Goal: Navigation & Orientation: Find specific page/section

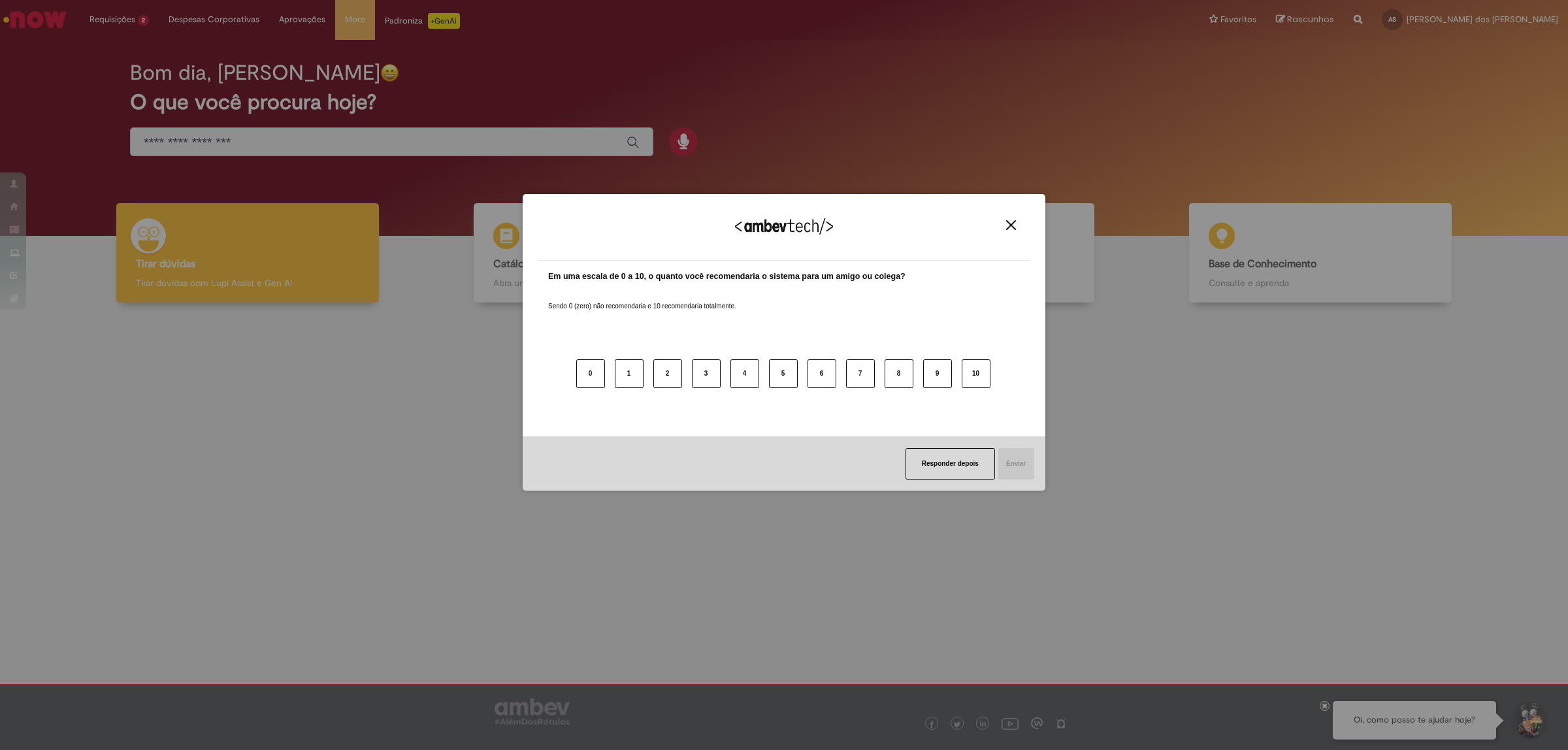
click at [1229, 80] on div "Agradecemos seu feedback! Em uma escala de 0 a 10, o quanto você recomendaria o…" at bounding box center [784, 375] width 1568 height 750
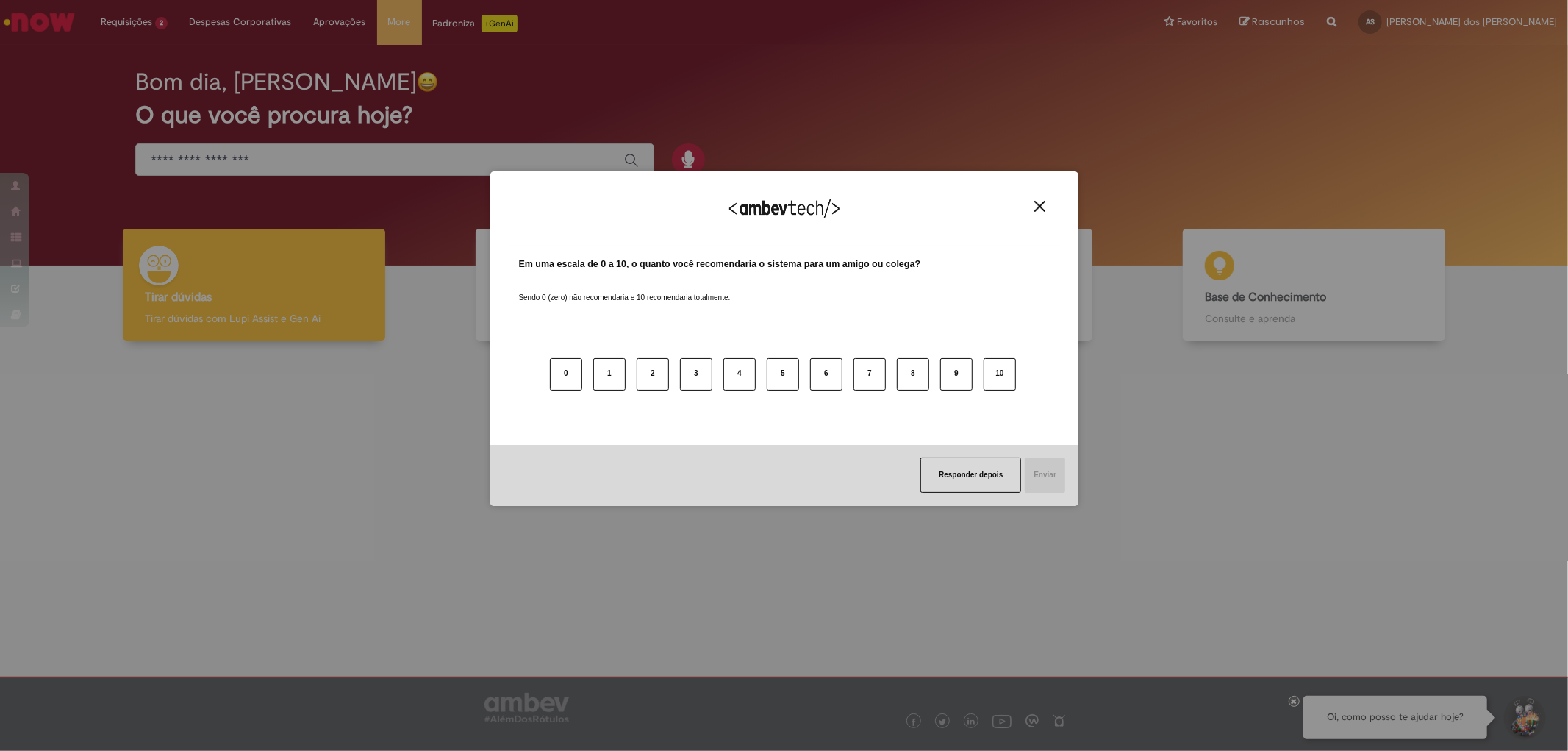
click at [1038, 210] on img "Close" at bounding box center [1039, 206] width 11 height 11
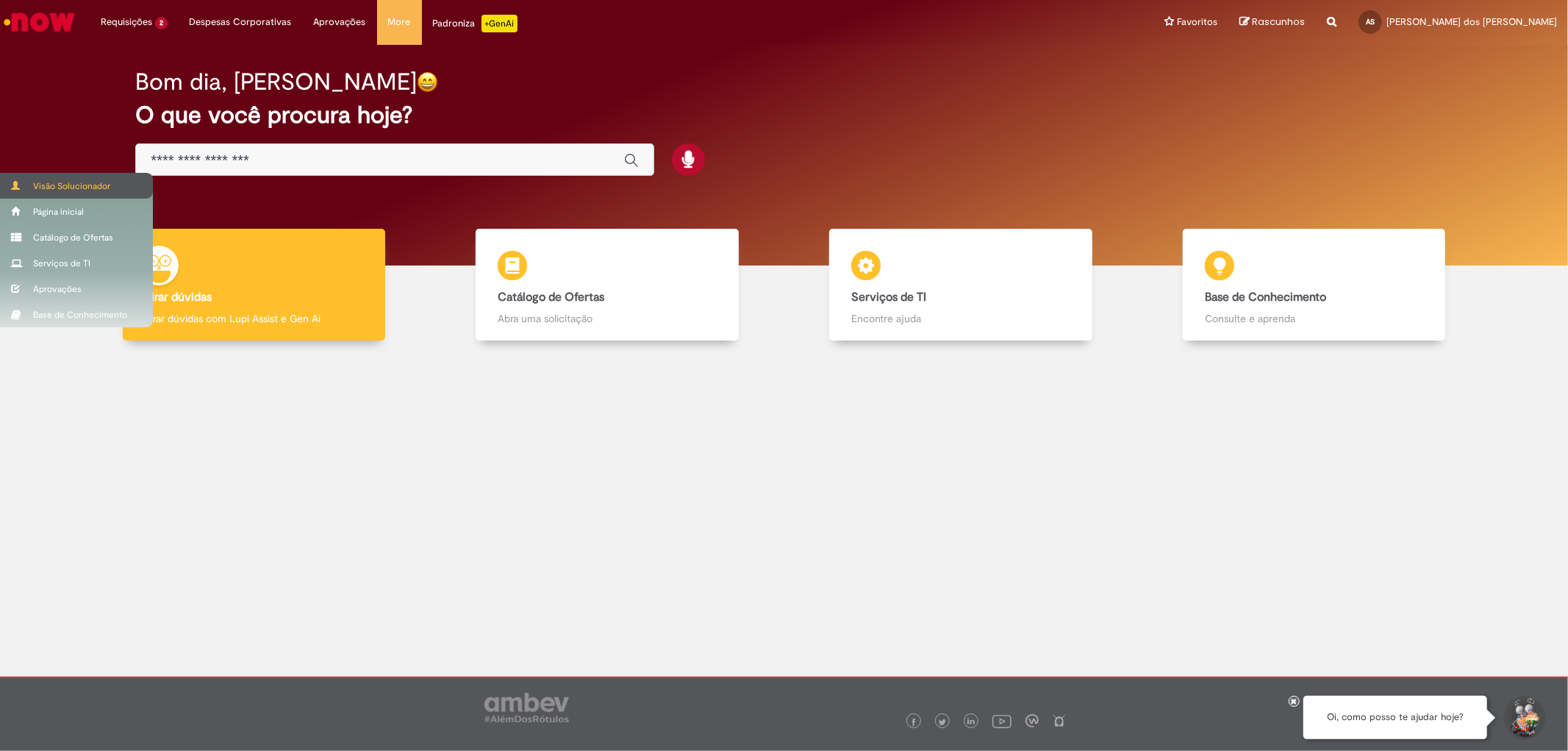
click at [45, 185] on div "Visão Solucionador" at bounding box center [76, 186] width 153 height 26
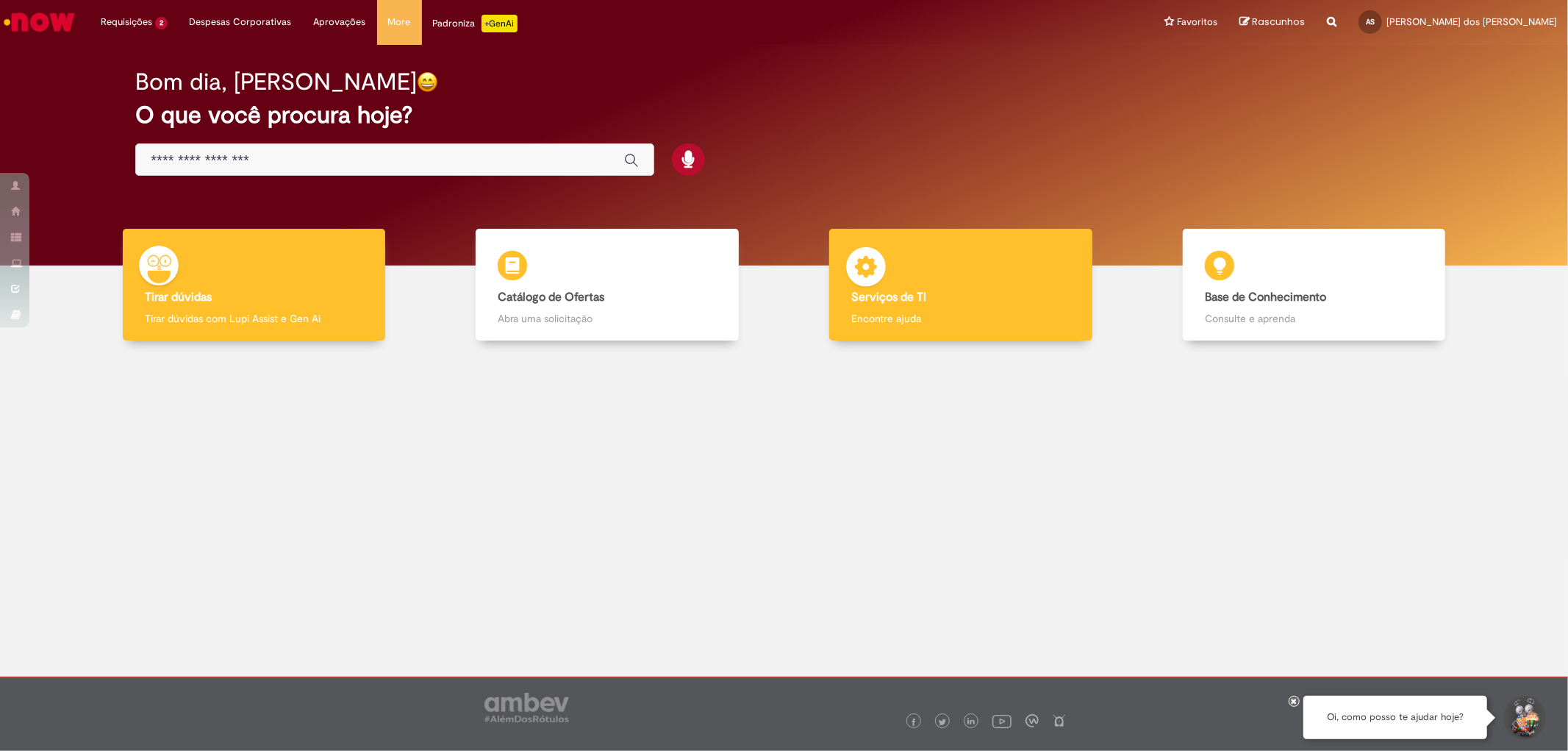
click at [956, 287] on div "Serviços de TI Serviços de TI Encontre ajuda" at bounding box center [960, 285] width 263 height 112
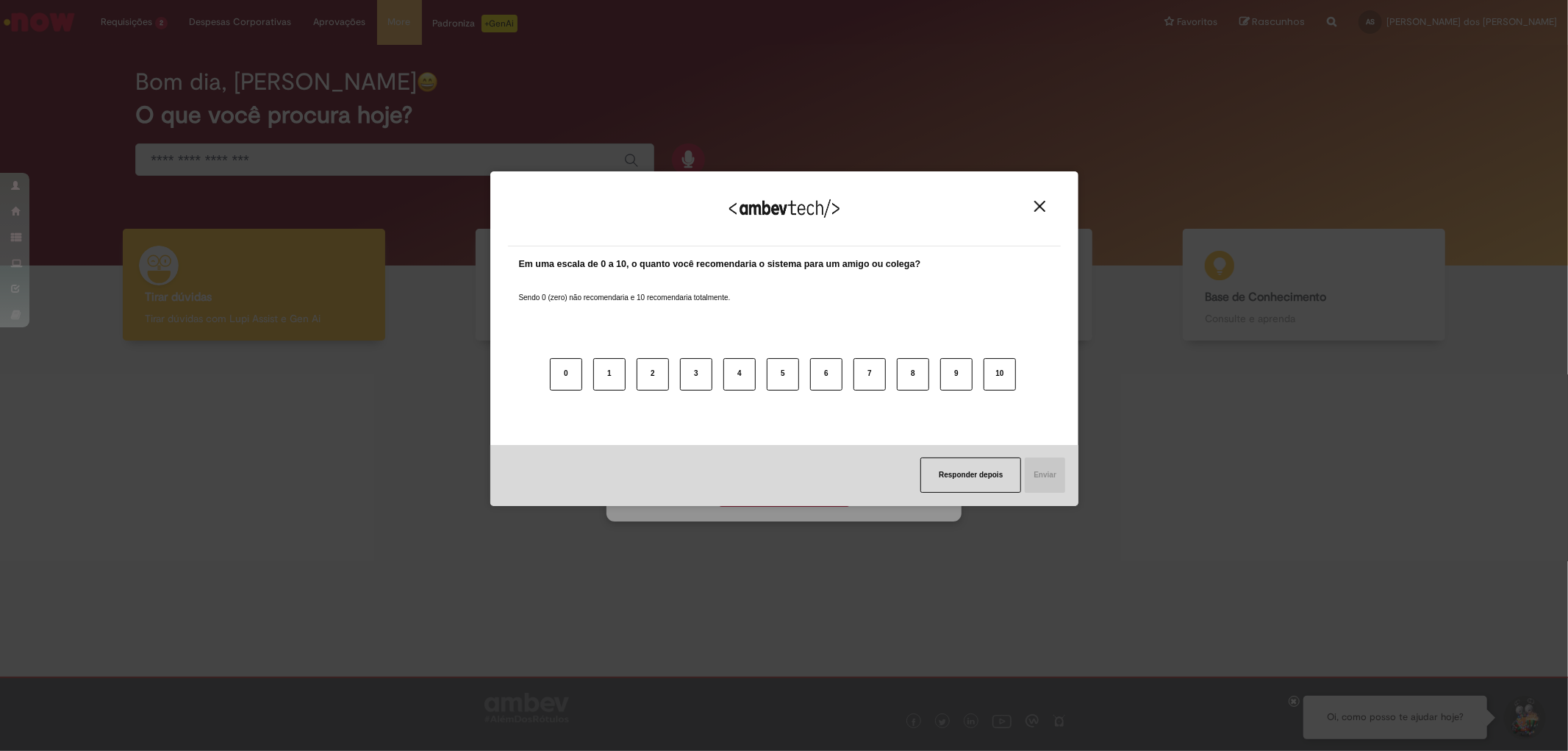
click at [1047, 210] on button "Close" at bounding box center [1040, 206] width 20 height 12
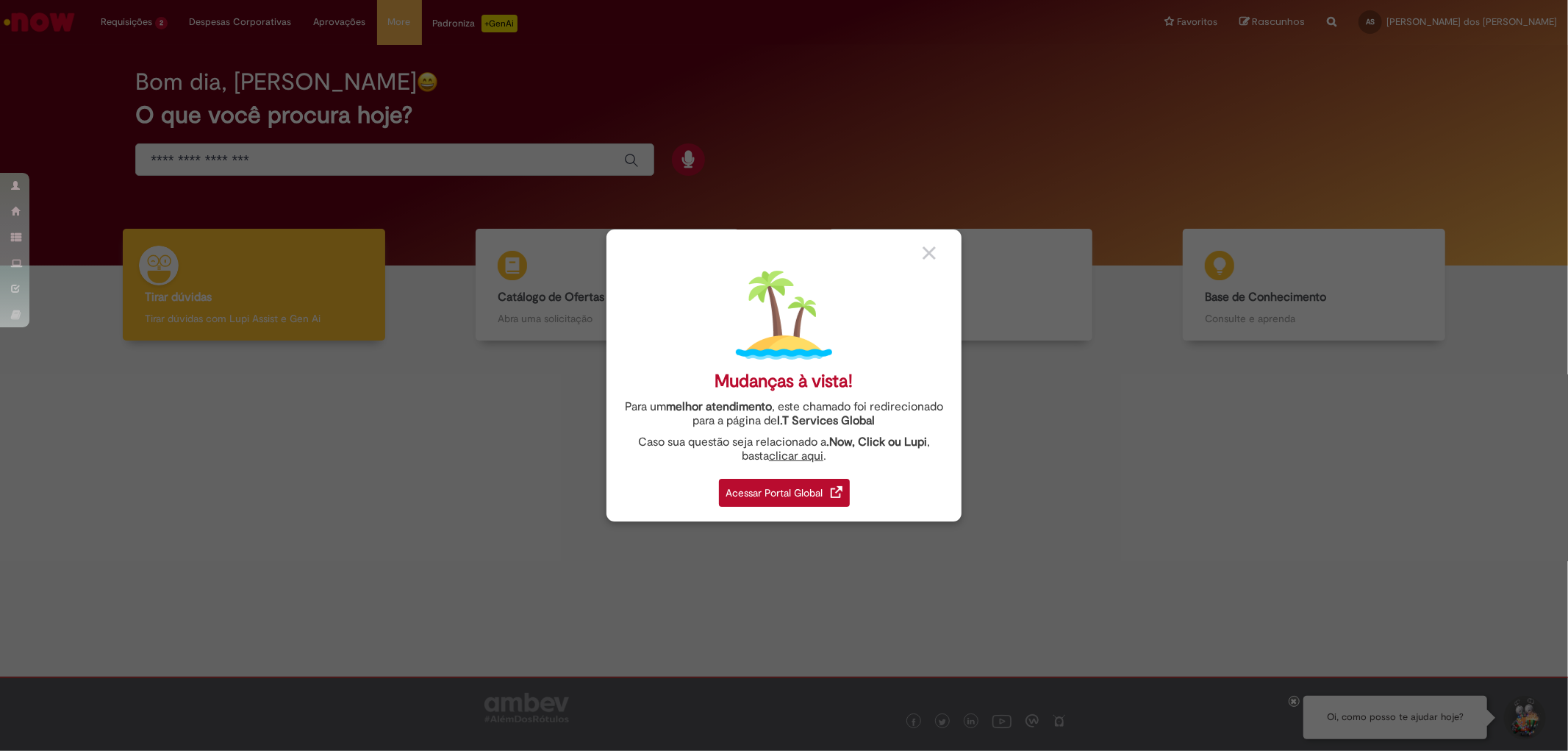
click at [810, 488] on div "Acessar Portal Global" at bounding box center [784, 492] width 131 height 28
